Goal: Information Seeking & Learning: Learn about a topic

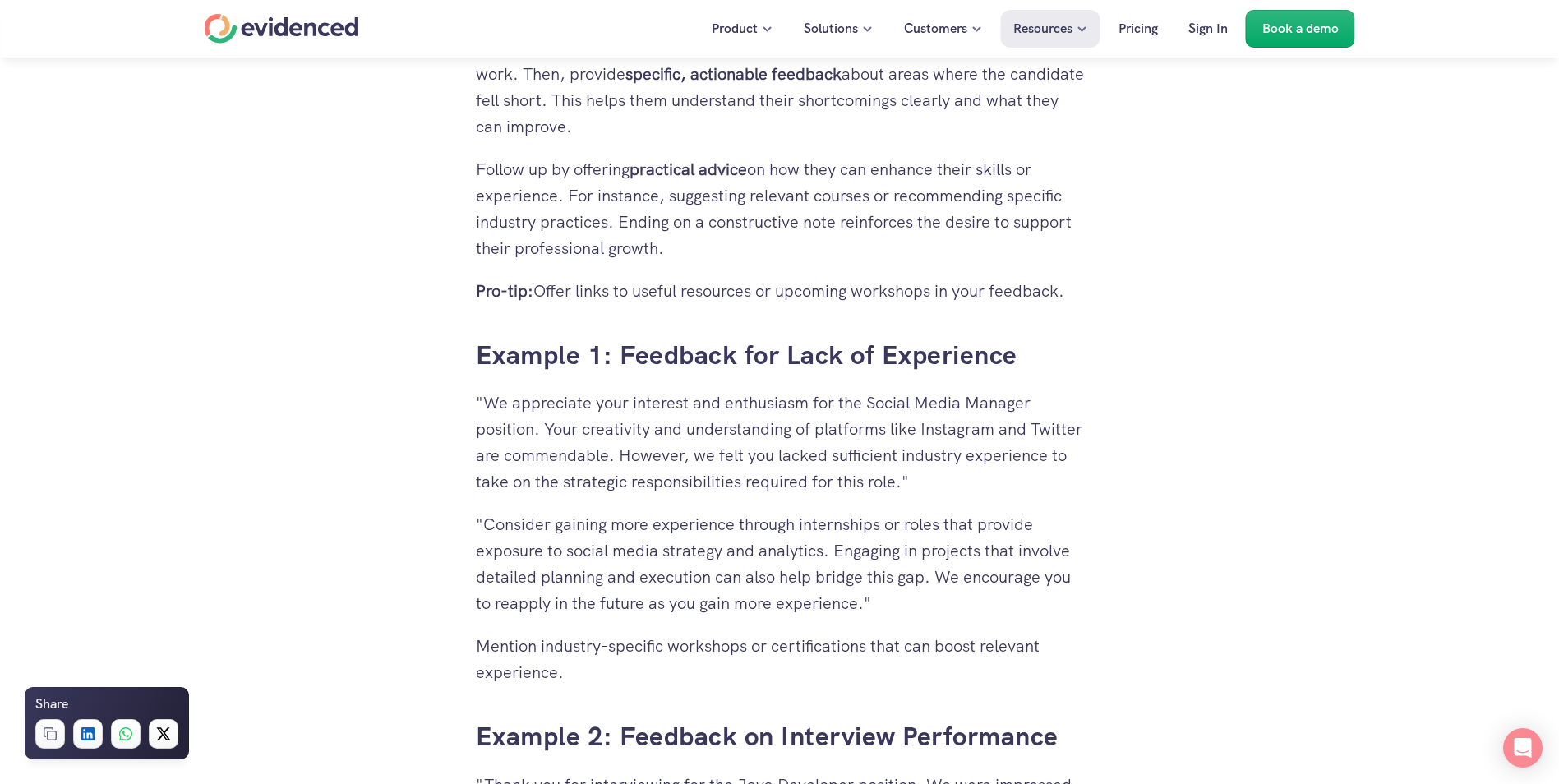
scroll to position [3532, 0]
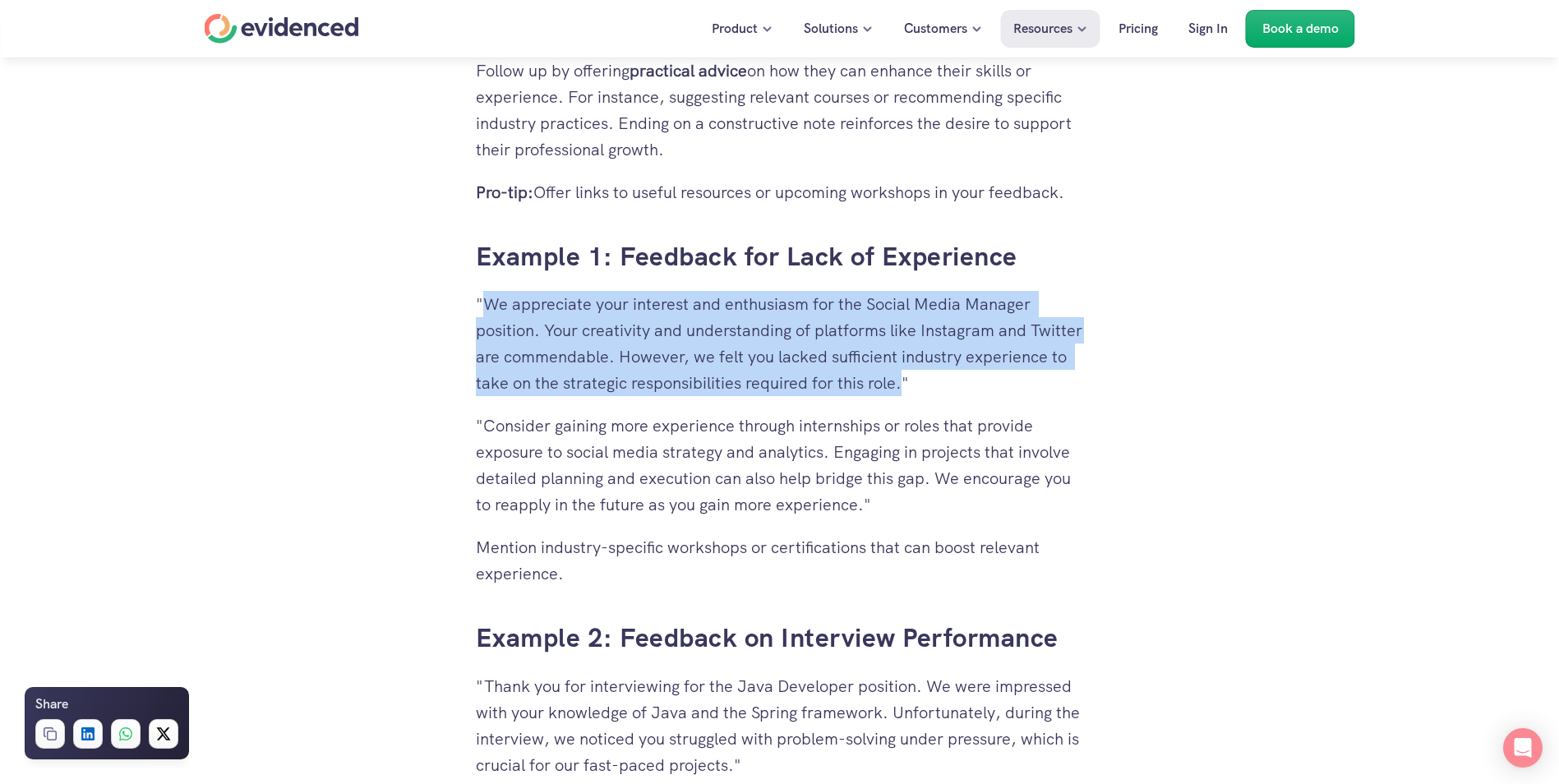
drag, startPoint x: 1011, startPoint y: 382, endPoint x: 480, endPoint y: 307, distance: 536.3
click at [480, 307] on p ""We appreciate your interest and enthusiasm for the Social Media Manager positi…" at bounding box center [780, 343] width 608 height 105
copy p "We appreciate your interest and enthusiasm for the Social Media Manager positio…"
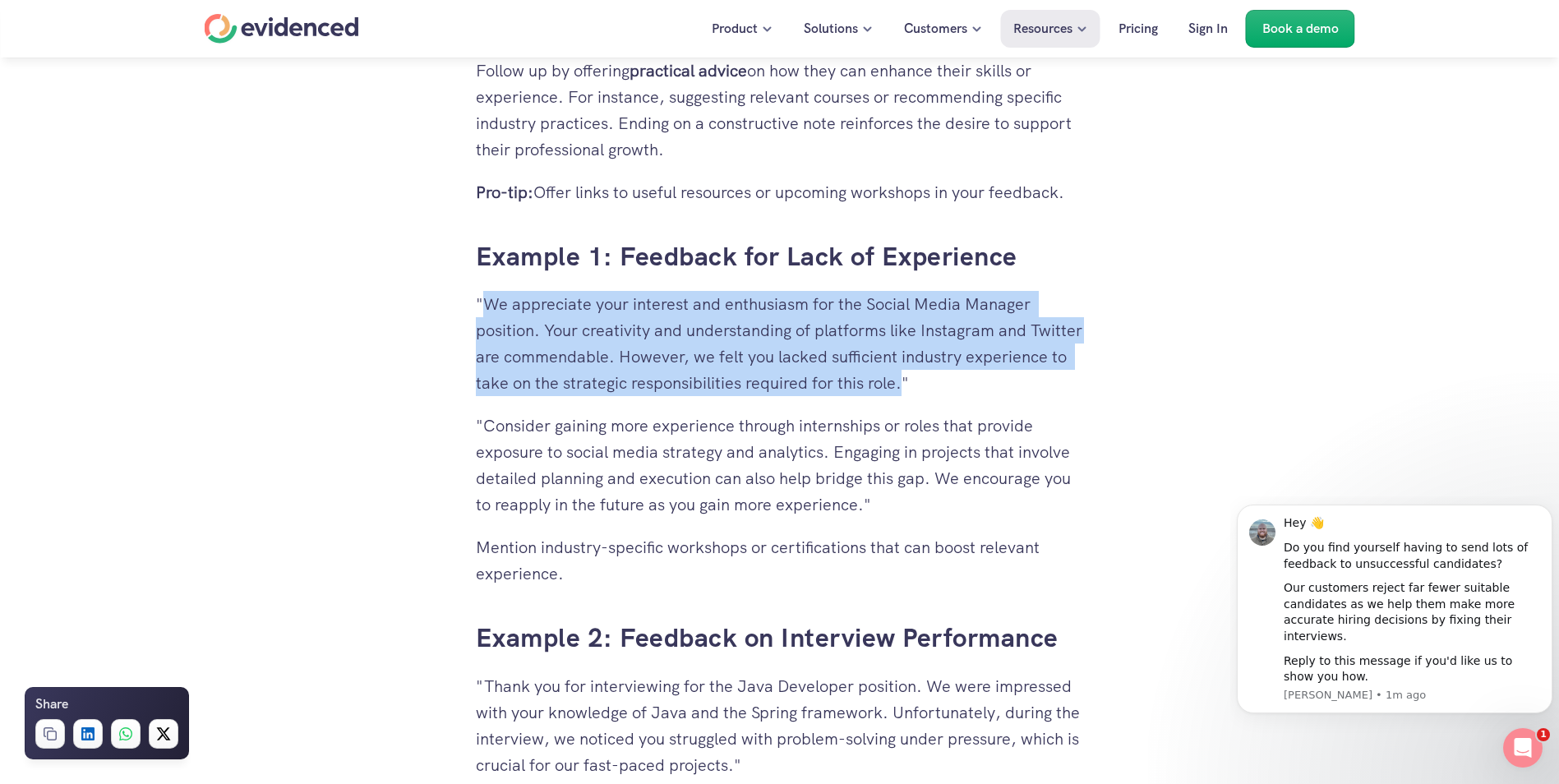
scroll to position [0, 0]
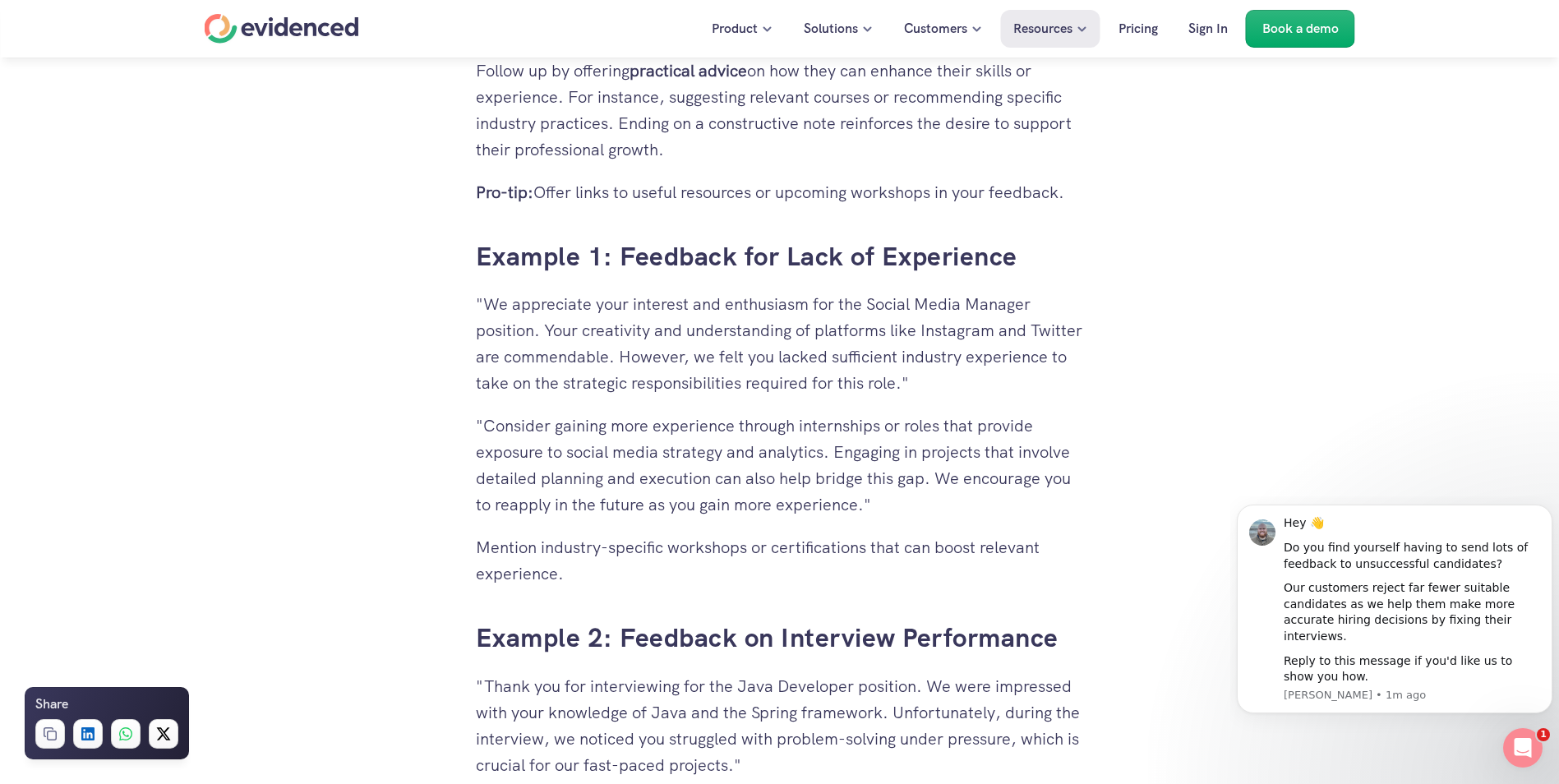
click at [653, 431] on p ""Consider gaining more experience through internships or roles that provide exp…" at bounding box center [780, 464] width 608 height 105
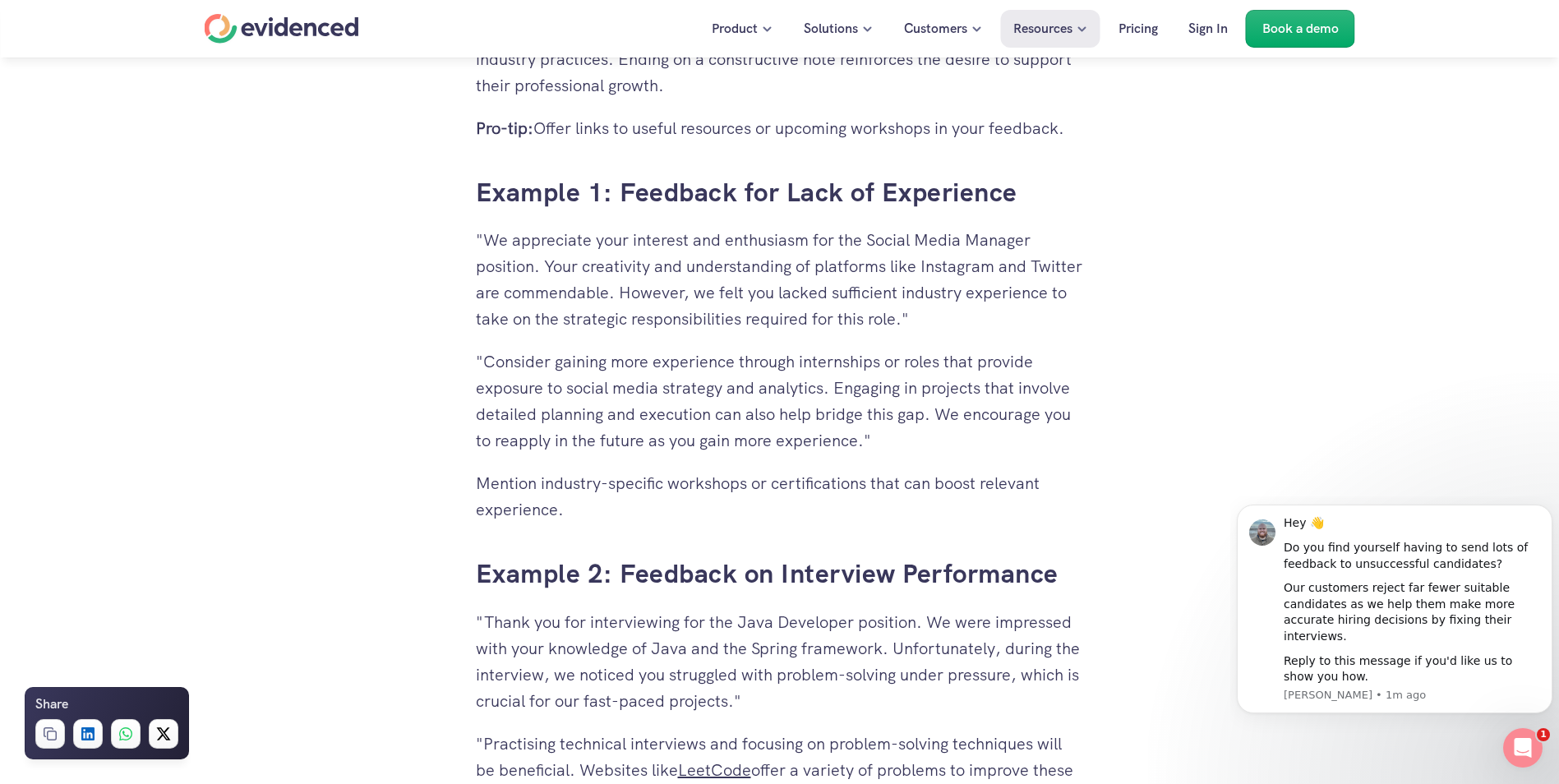
scroll to position [3696, 0]
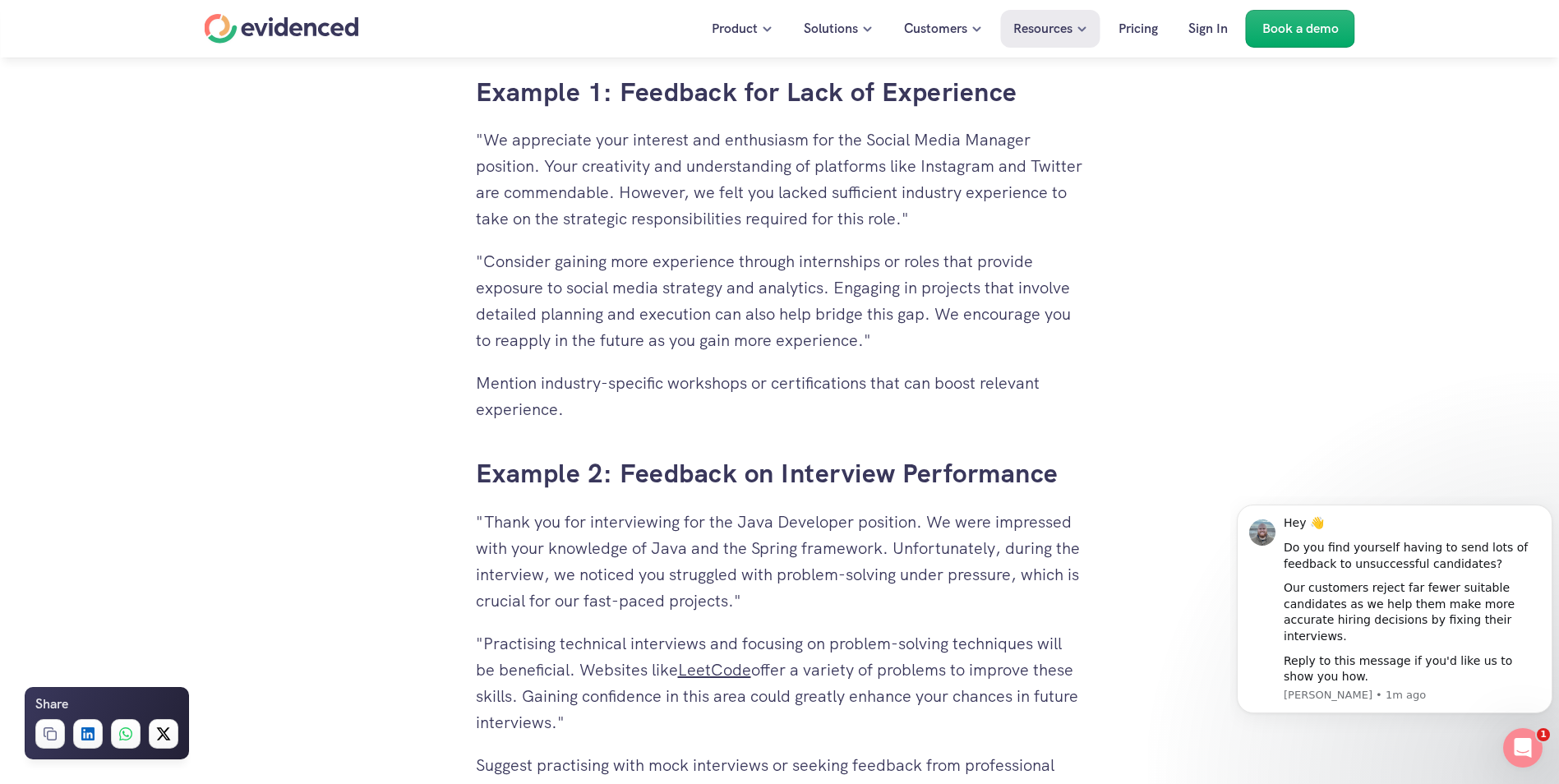
click at [606, 589] on p ""Thank you for interviewing for the Java Developer position. We were impressed …" at bounding box center [780, 560] width 608 height 105
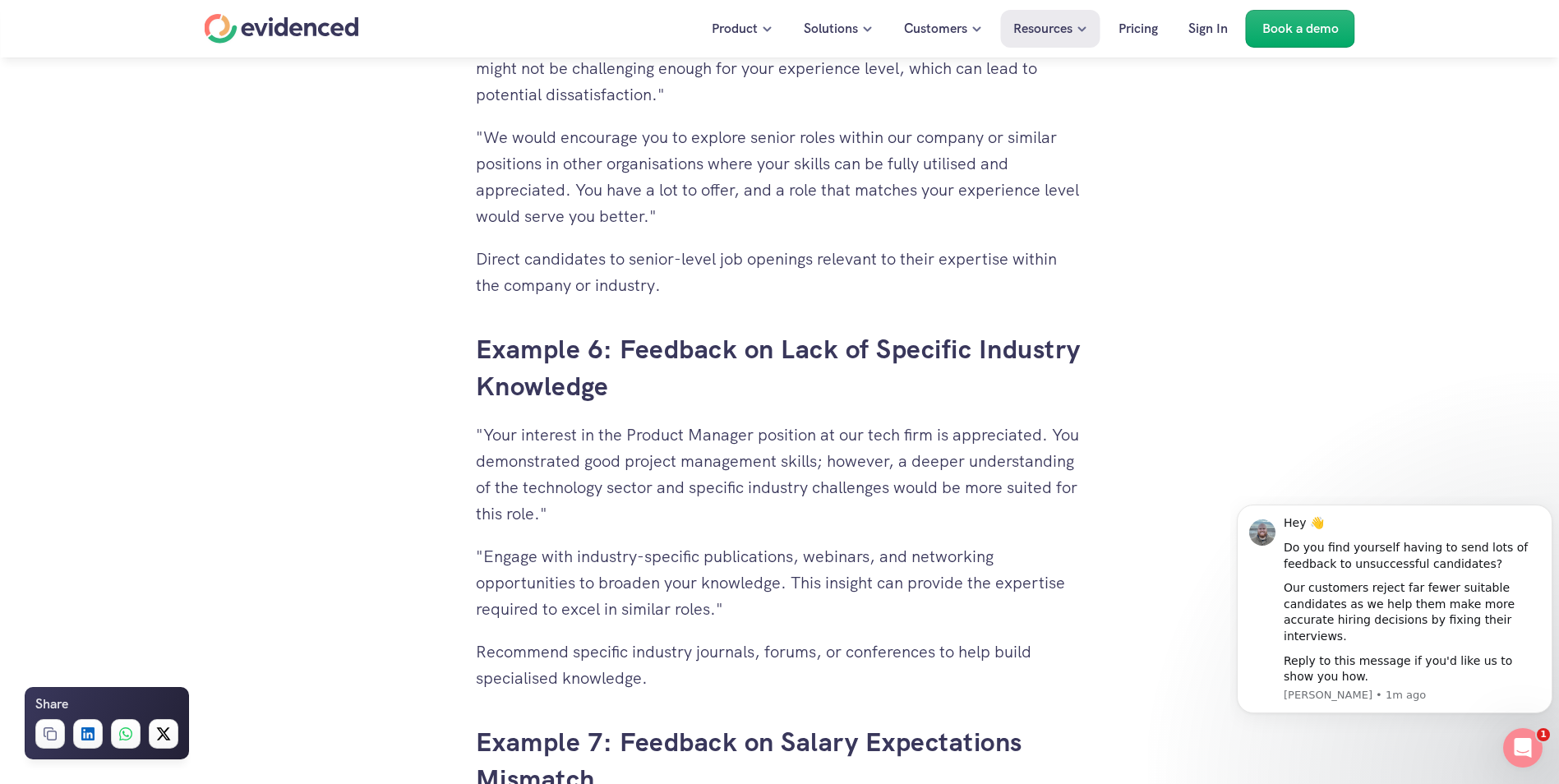
scroll to position [5750, 0]
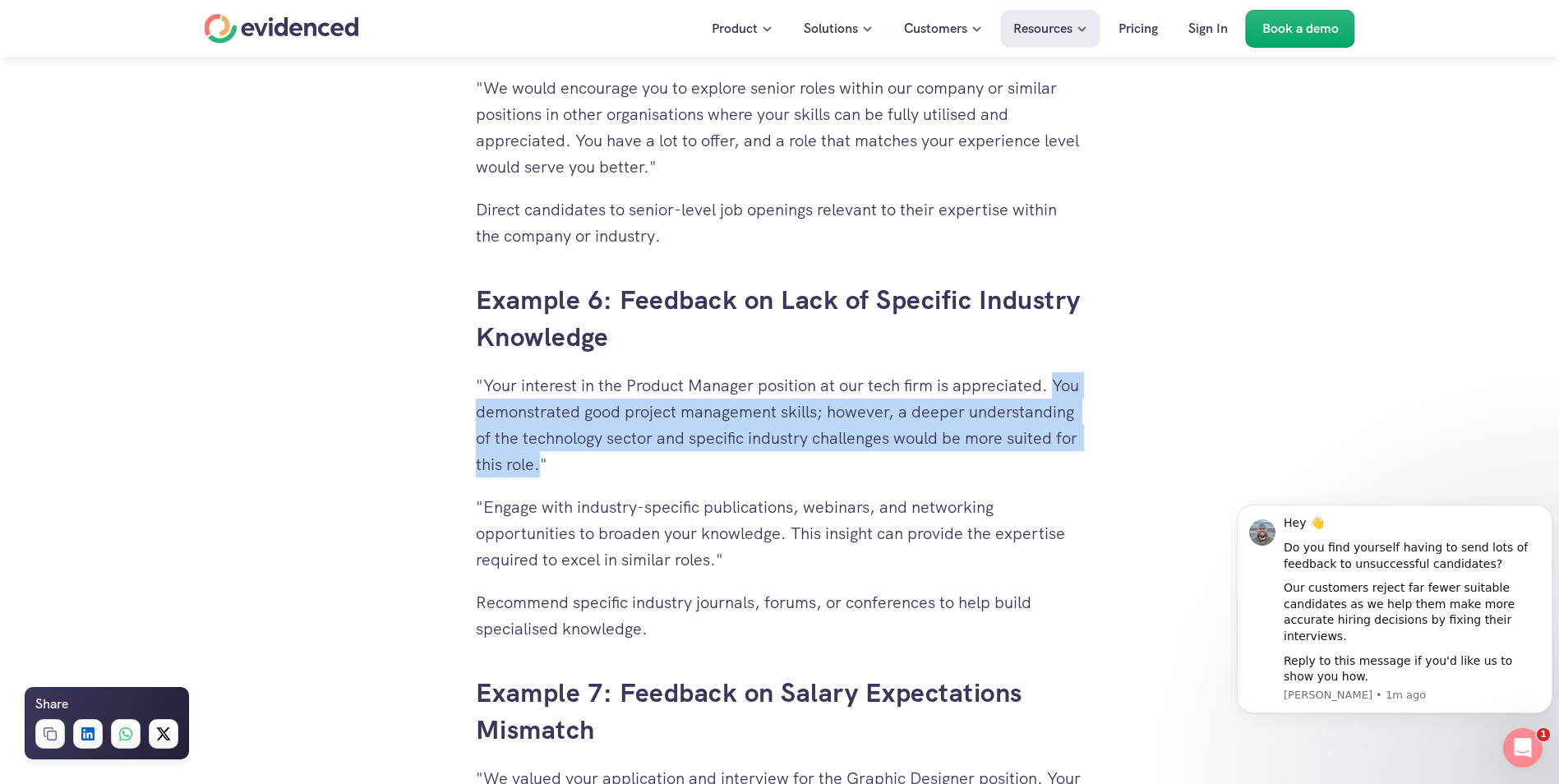
drag, startPoint x: 569, startPoint y: 461, endPoint x: 1054, endPoint y: 380, distance: 491.7
click at [1054, 380] on p ""Your interest in the Product Manager position at our tech firm is appreciated.…" at bounding box center [780, 424] width 608 height 105
copy p "You demonstrated good project management skills; however, a deeper understandin…"
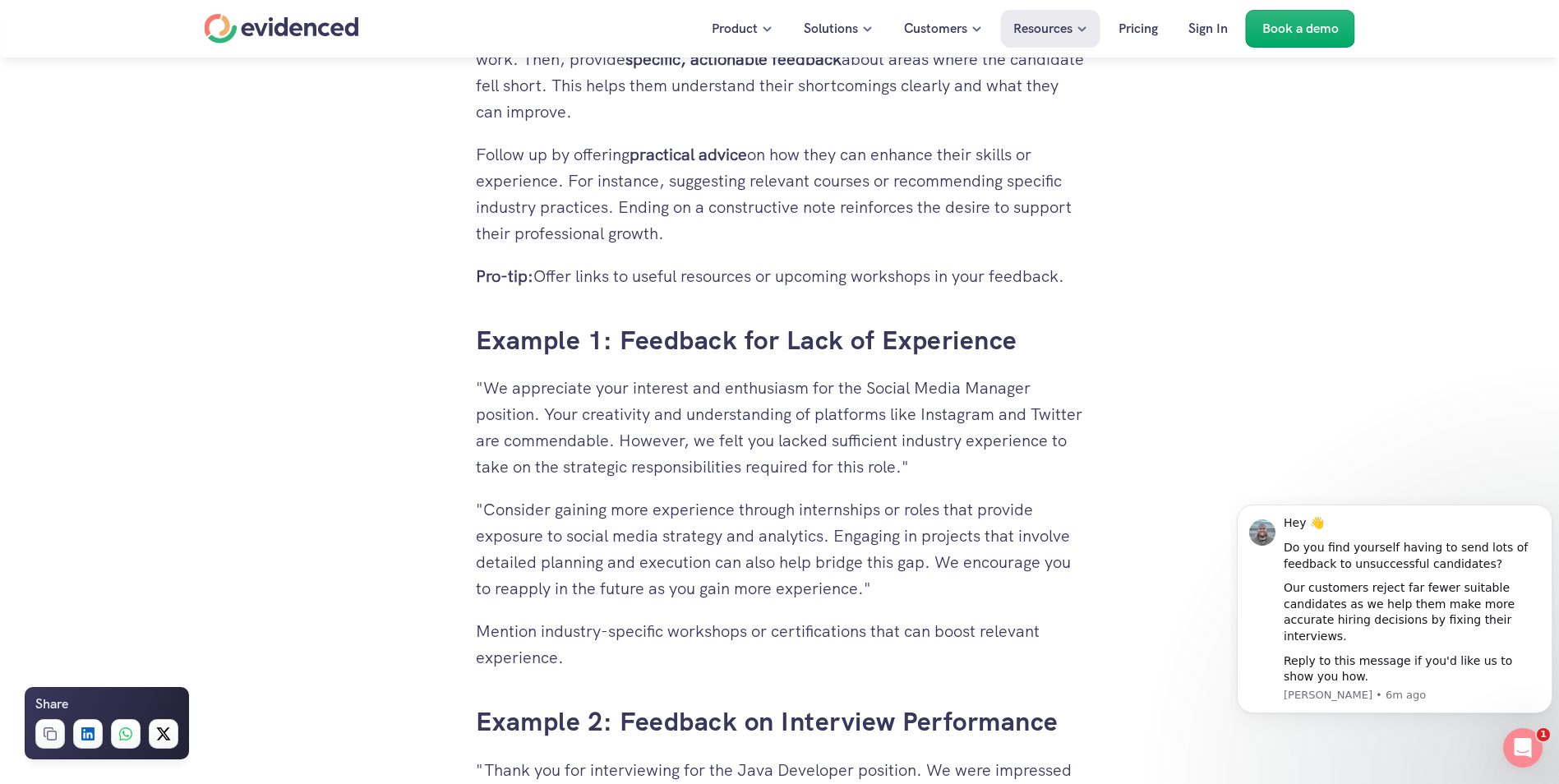
scroll to position [3450, 0]
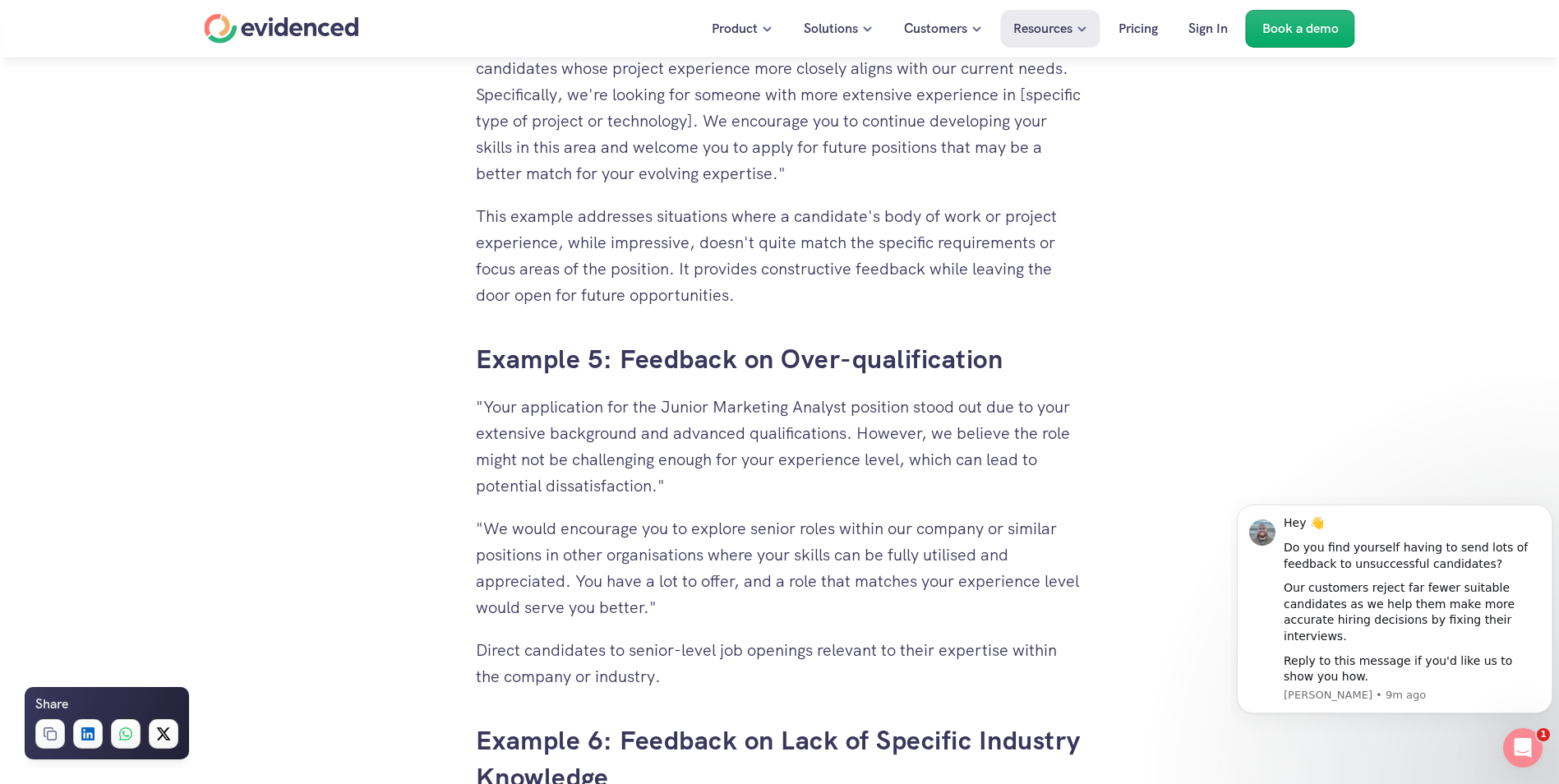
scroll to position [5668, 0]
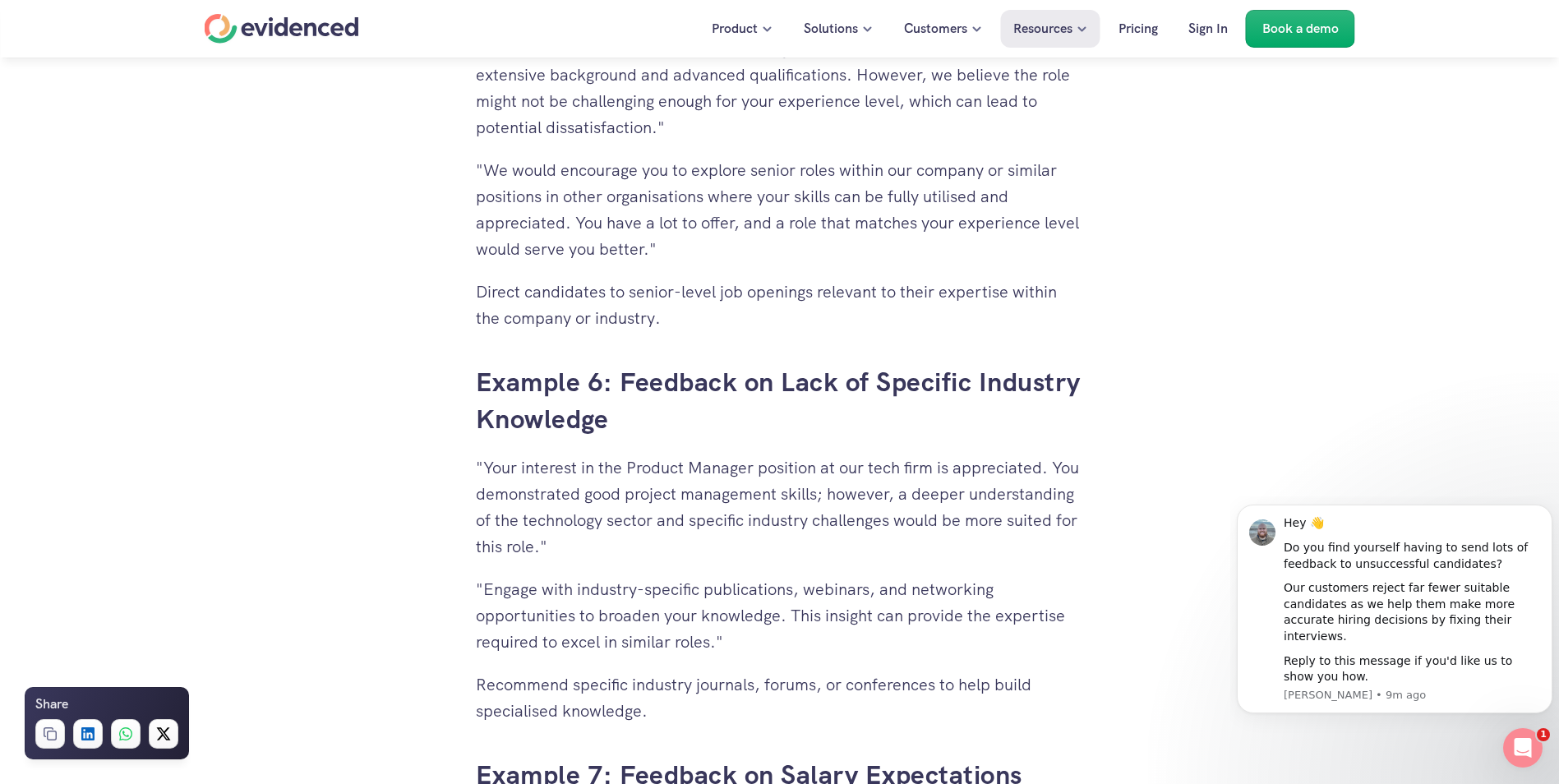
click at [626, 610] on p ""Engage with industry-specific publications, webinars, and networking opportuni…" at bounding box center [780, 615] width 608 height 79
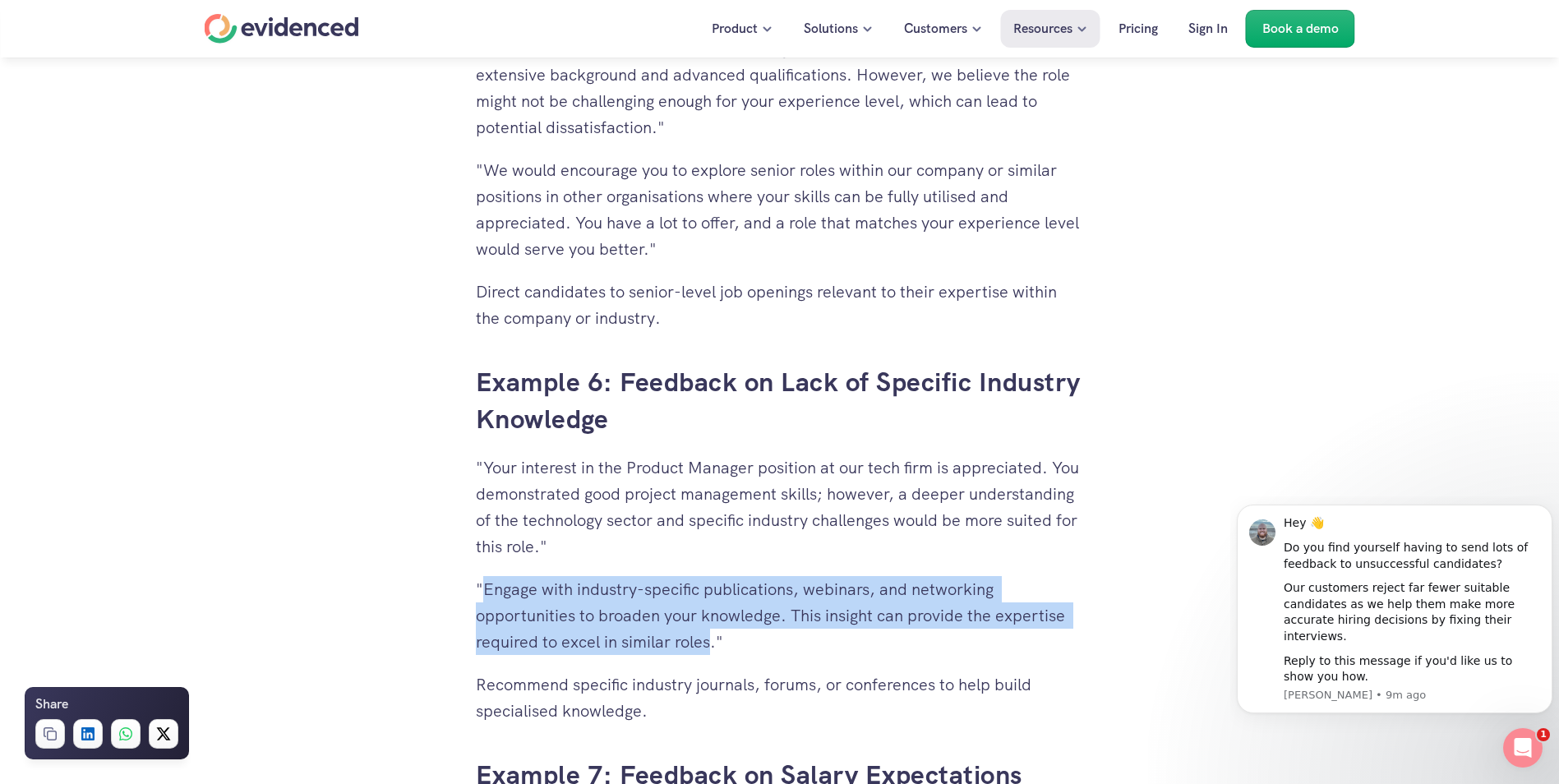
drag, startPoint x: 482, startPoint y: 583, endPoint x: 711, endPoint y: 644, distance: 237.0
click at [711, 644] on p ""Engage with industry-specific publications, webinars, and networking opportuni…" at bounding box center [780, 615] width 608 height 79
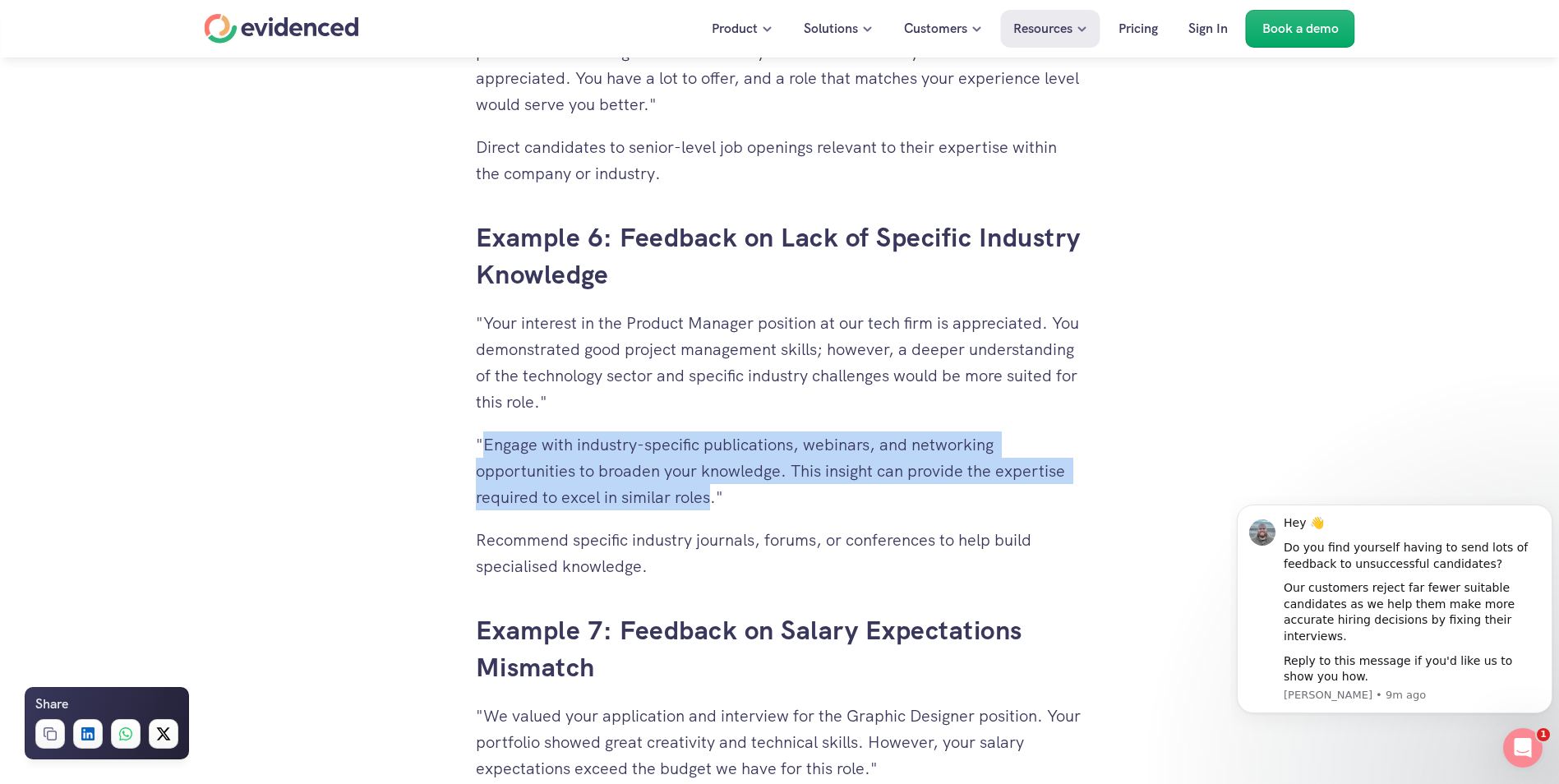
scroll to position [5832, 0]
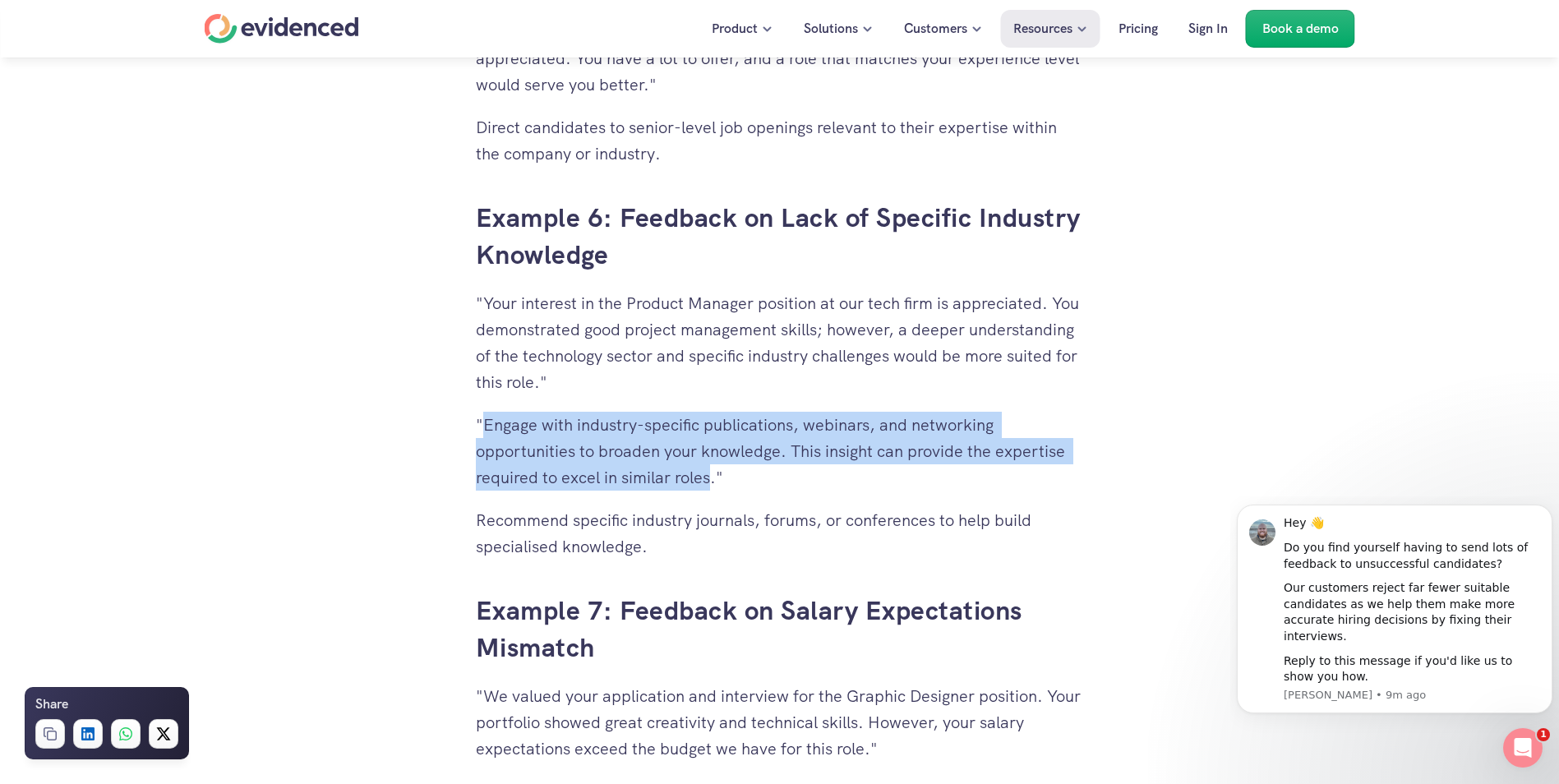
click at [821, 452] on p ""Engage with industry-specific publications, webinars, and networking opportuni…" at bounding box center [780, 451] width 608 height 79
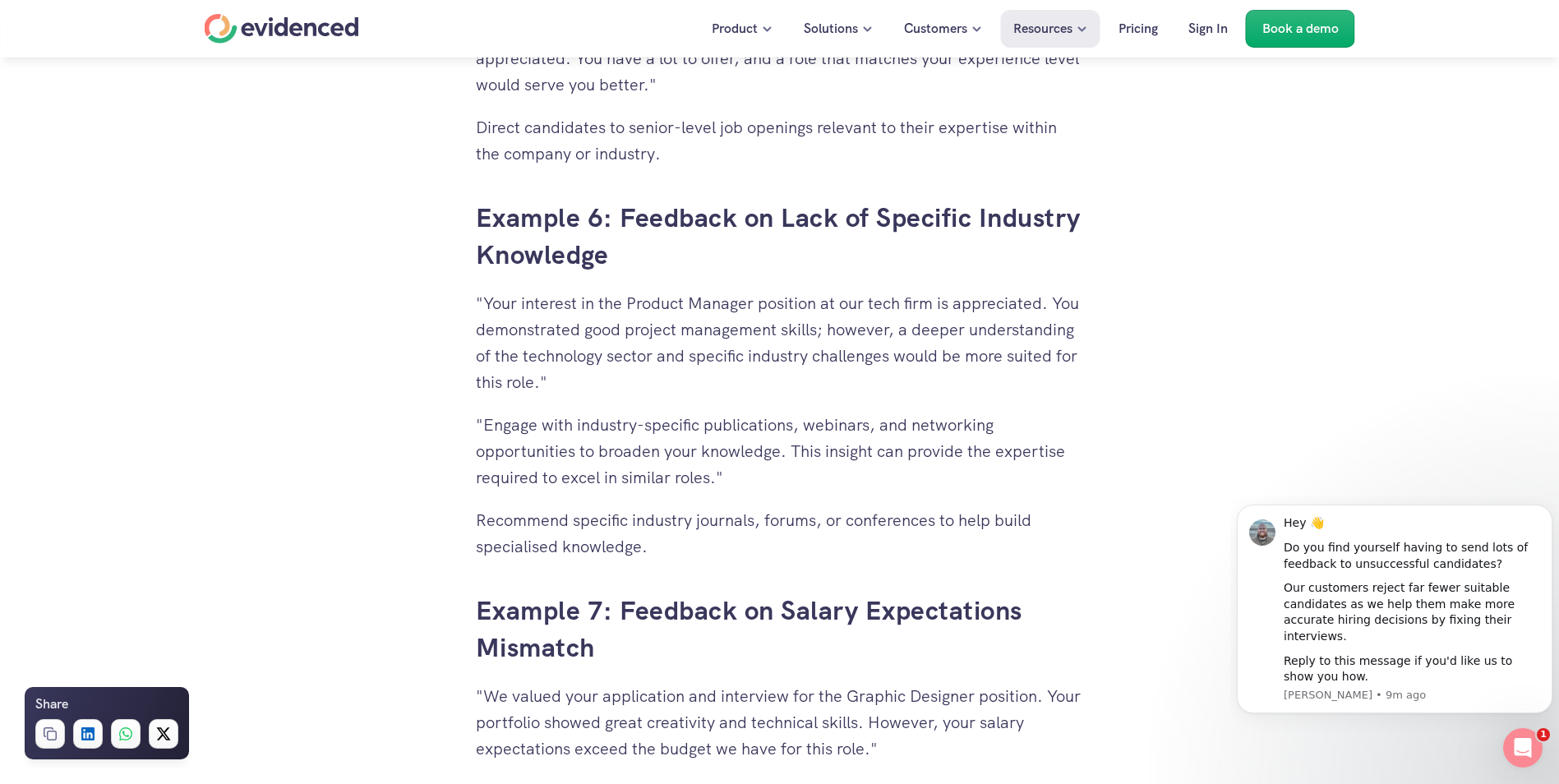
click at [787, 452] on p ""Engage with industry-specific publications, webinars, and networking opportuni…" at bounding box center [780, 451] width 608 height 79
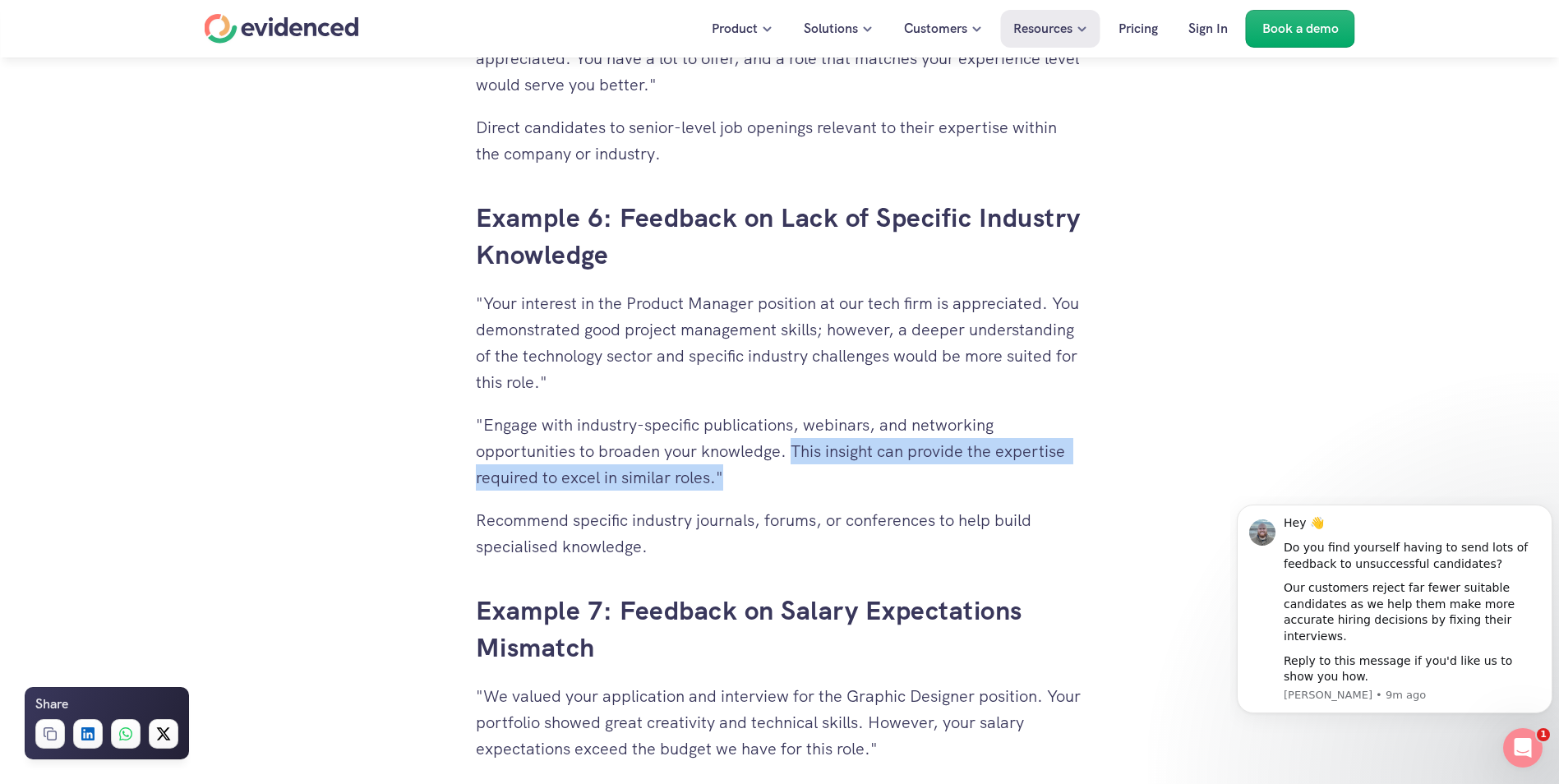
drag, startPoint x: 798, startPoint y: 461, endPoint x: 800, endPoint y: 481, distance: 20.1
click at [800, 481] on p ""Engage with industry-specific publications, webinars, and networking opportuni…" at bounding box center [780, 451] width 608 height 79
copy p "This insight can provide the expertise required to excel in similar roles.""
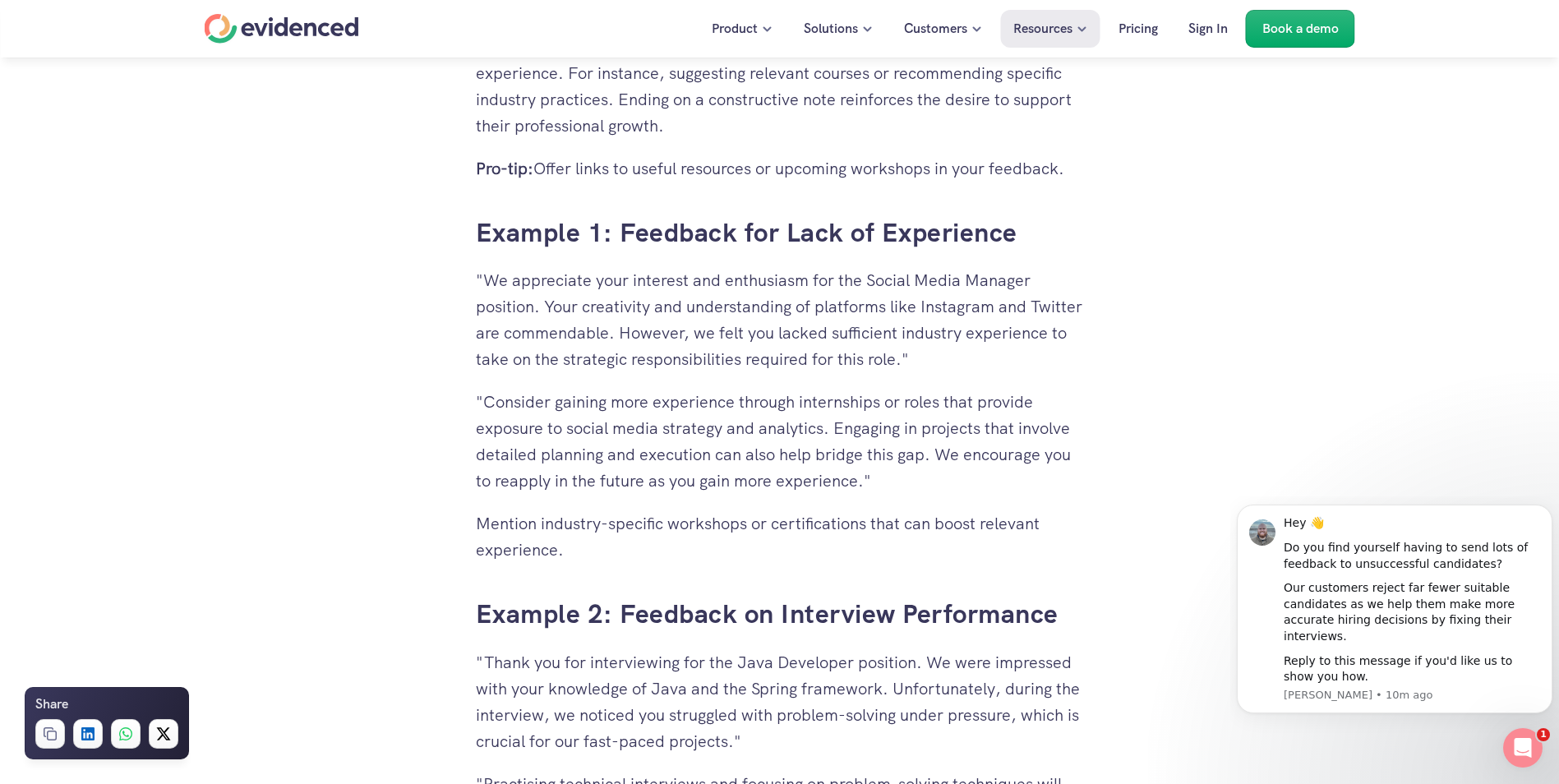
scroll to position [3532, 0]
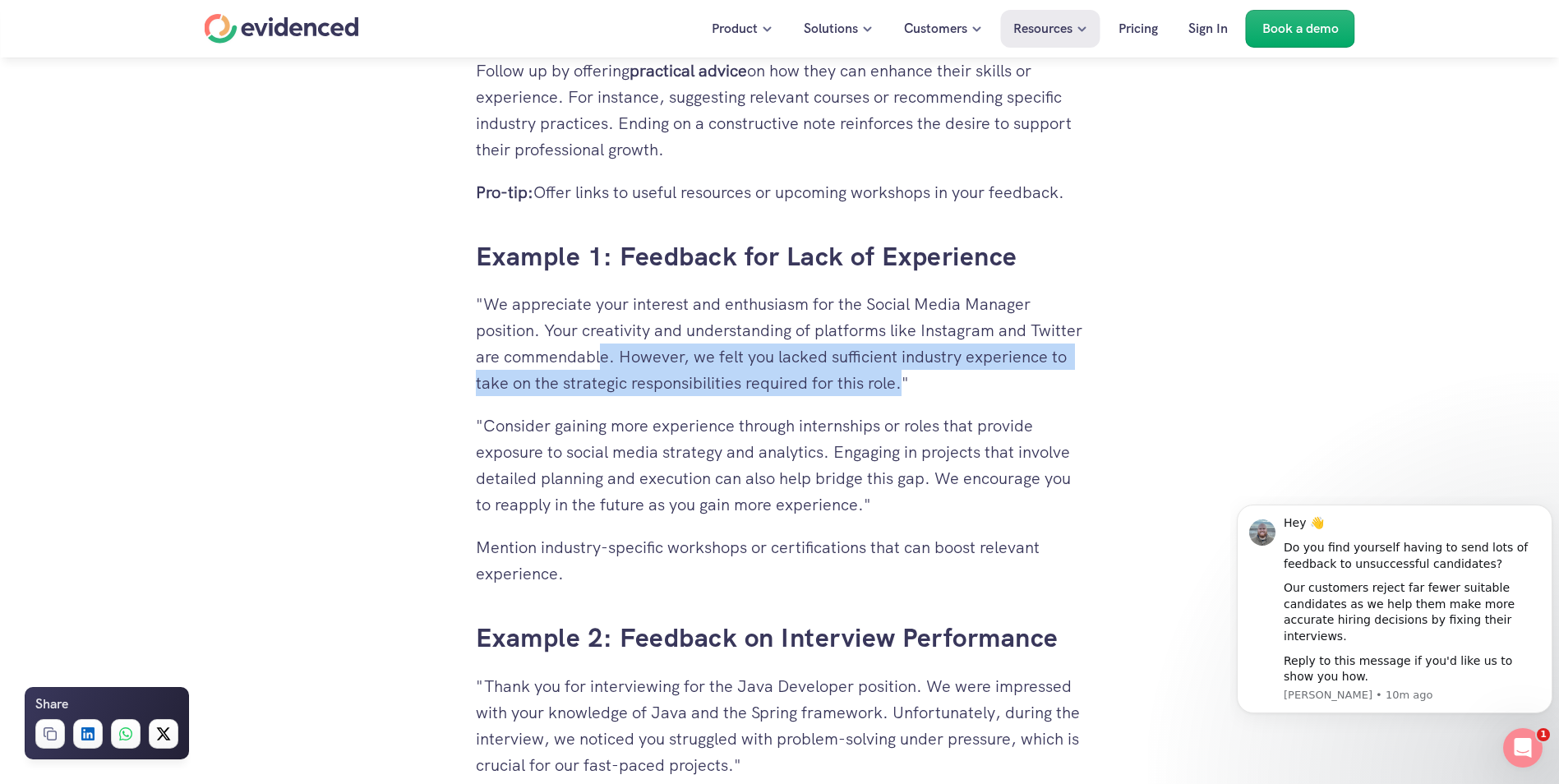
drag, startPoint x: 654, startPoint y: 356, endPoint x: 1011, endPoint y: 383, distance: 358.0
click at [1011, 383] on p ""We appreciate your interest and enthusiasm for the Social Media Manager positi…" at bounding box center [780, 343] width 608 height 105
click at [702, 376] on p ""We appreciate your interest and enthusiasm for the Social Media Manager positi…" at bounding box center [780, 343] width 608 height 105
drag, startPoint x: 753, startPoint y: 360, endPoint x: 1002, endPoint y: 391, distance: 250.9
click at [1002, 391] on p ""We appreciate your interest and enthusiasm for the Social Media Manager positi…" at bounding box center [780, 343] width 608 height 105
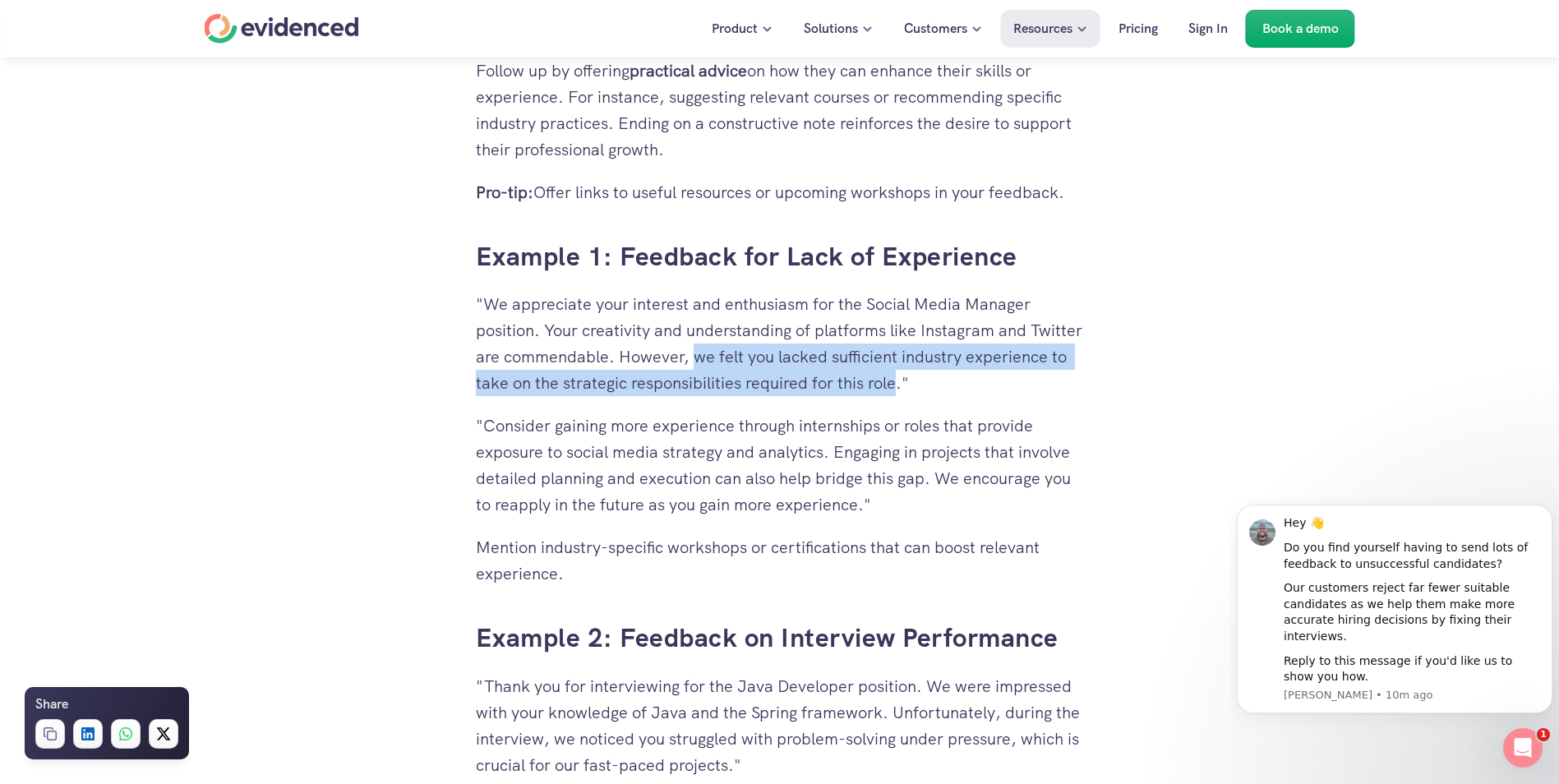
copy p "we felt you lacked sufficient industry experience to take on the strategic resp…"
